Goal: Check status: Check status

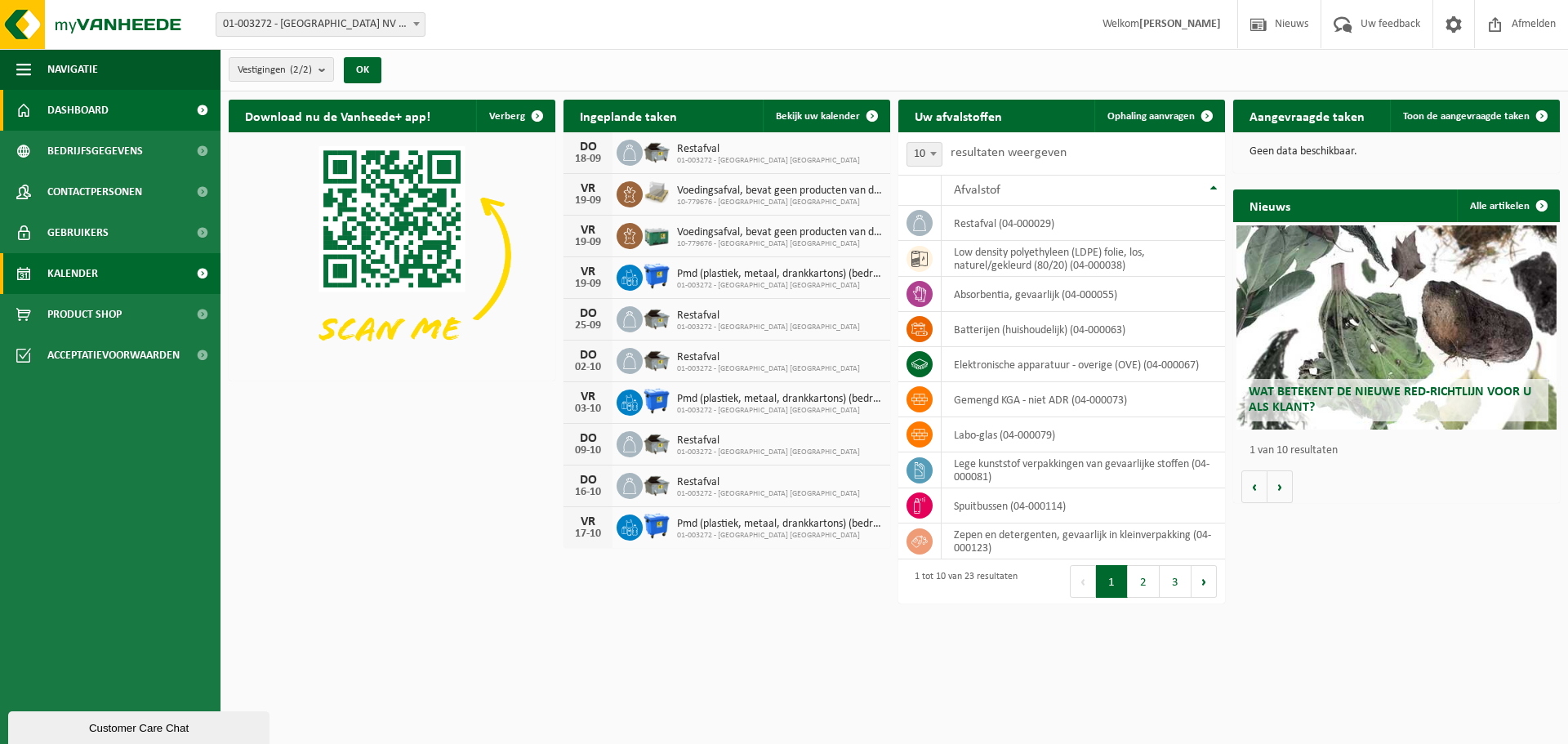
click at [42, 265] on link "Kalender" at bounding box center [110, 274] width 220 height 40
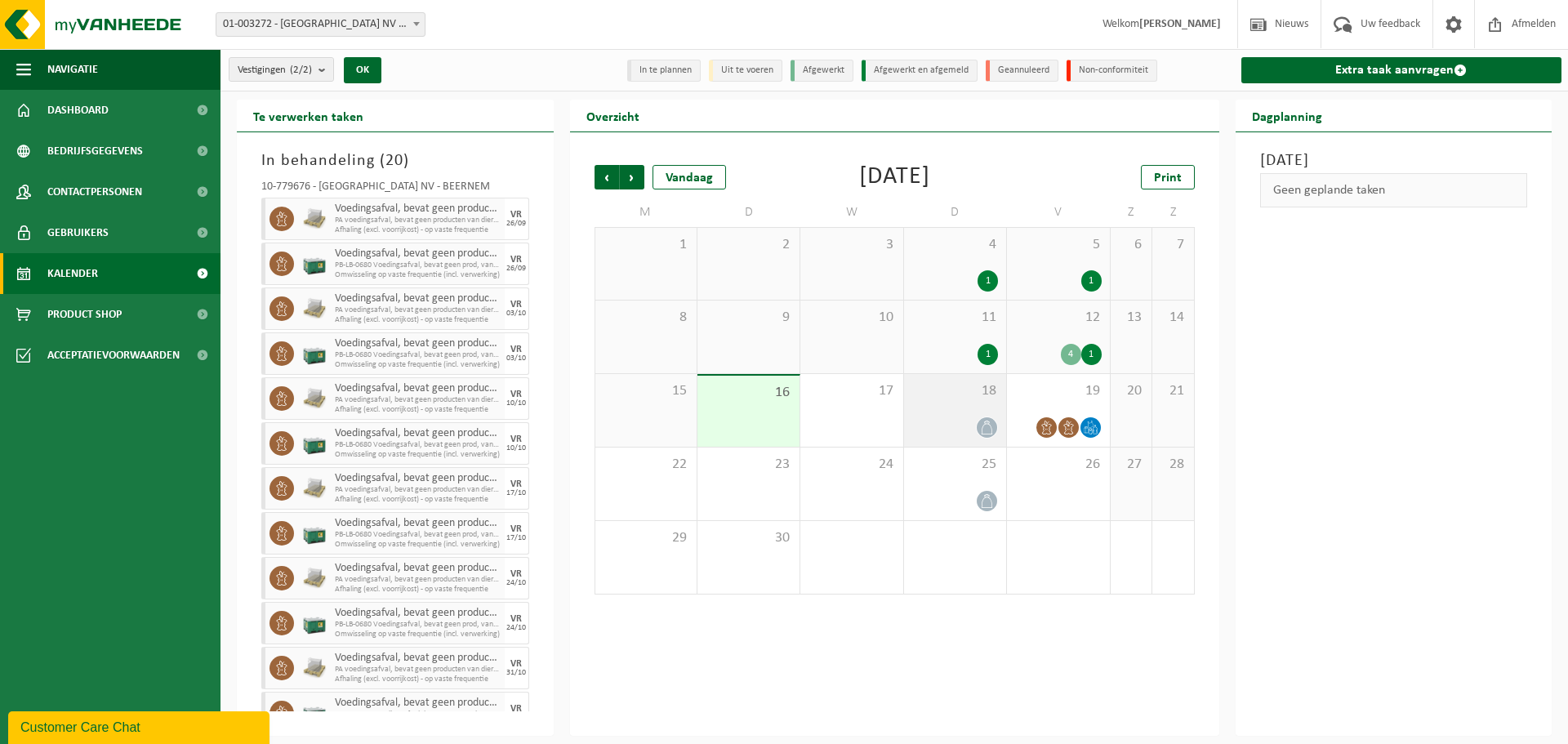
click at [955, 435] on div at bounding box center [954, 427] width 85 height 22
click at [1062, 412] on div "19" at bounding box center [1057, 410] width 102 height 73
